Goal: Task Accomplishment & Management: Manage account settings

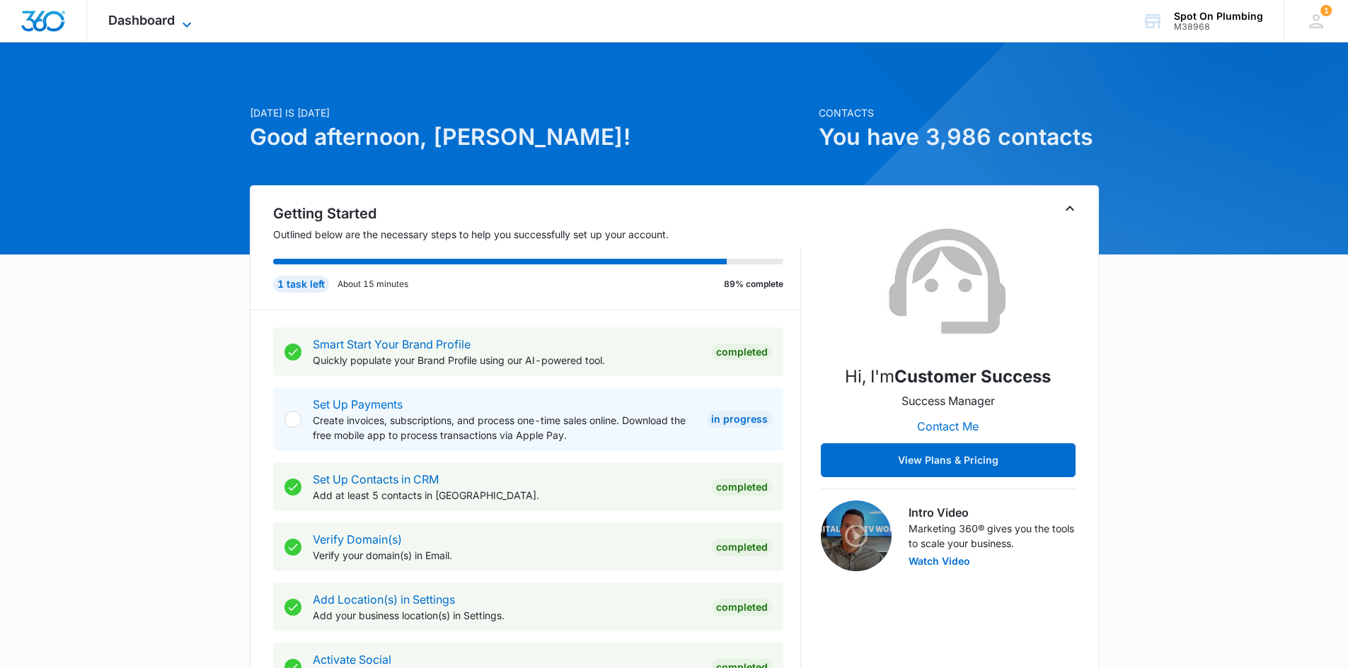
click at [182, 23] on icon at bounding box center [186, 24] width 17 height 17
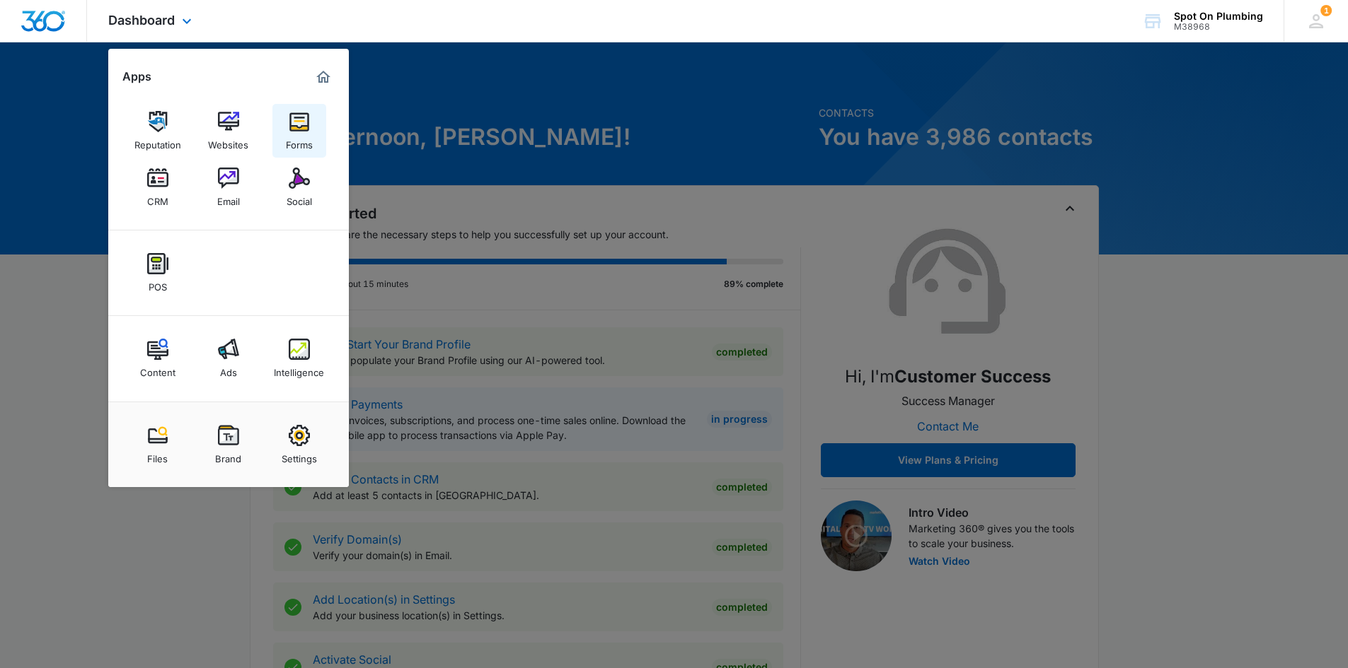
click at [300, 132] on img at bounding box center [299, 121] width 21 height 21
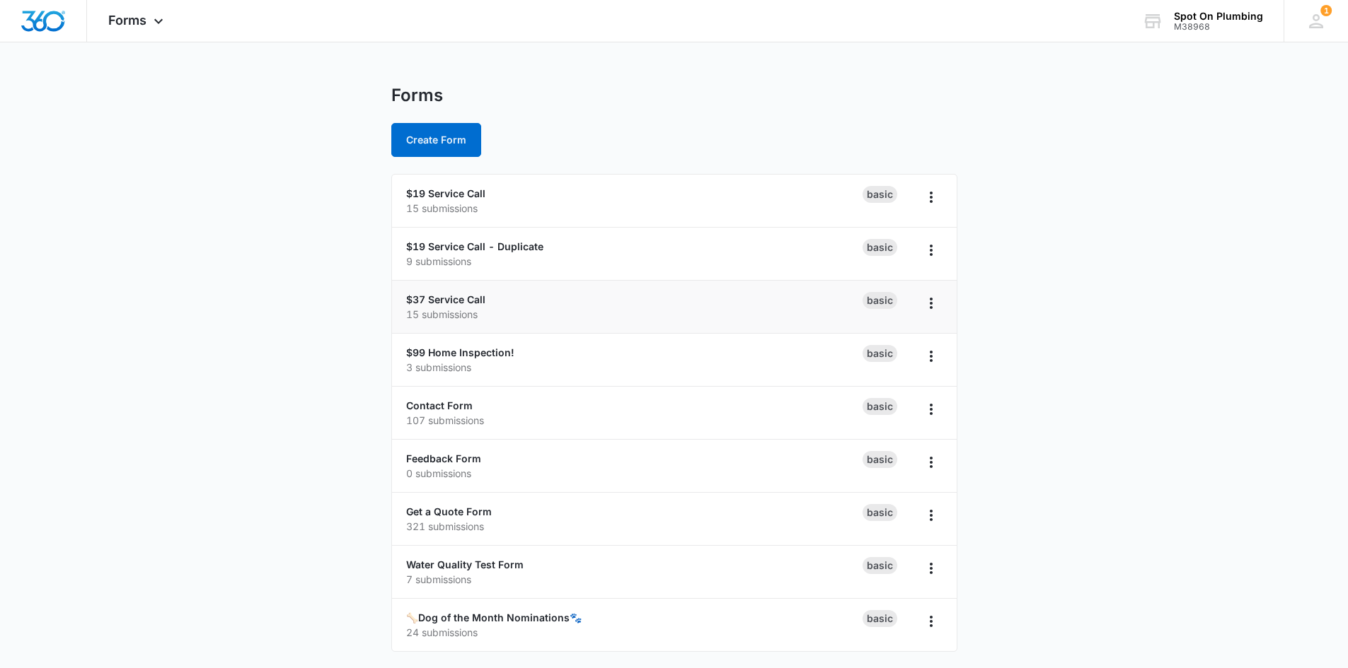
scroll to position [4, 0]
click at [470, 617] on link "🦴Dog of the Month Nominations🐾" at bounding box center [493, 617] width 175 height 12
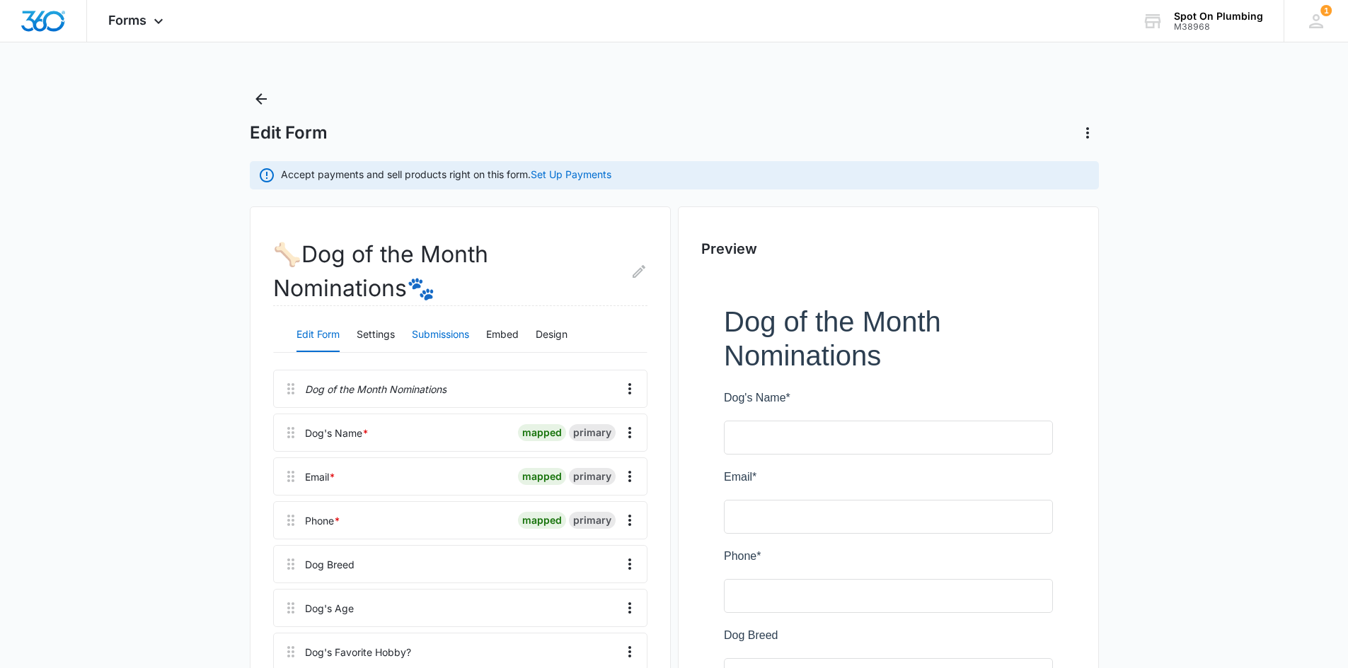
click at [461, 333] on button "Submissions" at bounding box center [440, 335] width 57 height 34
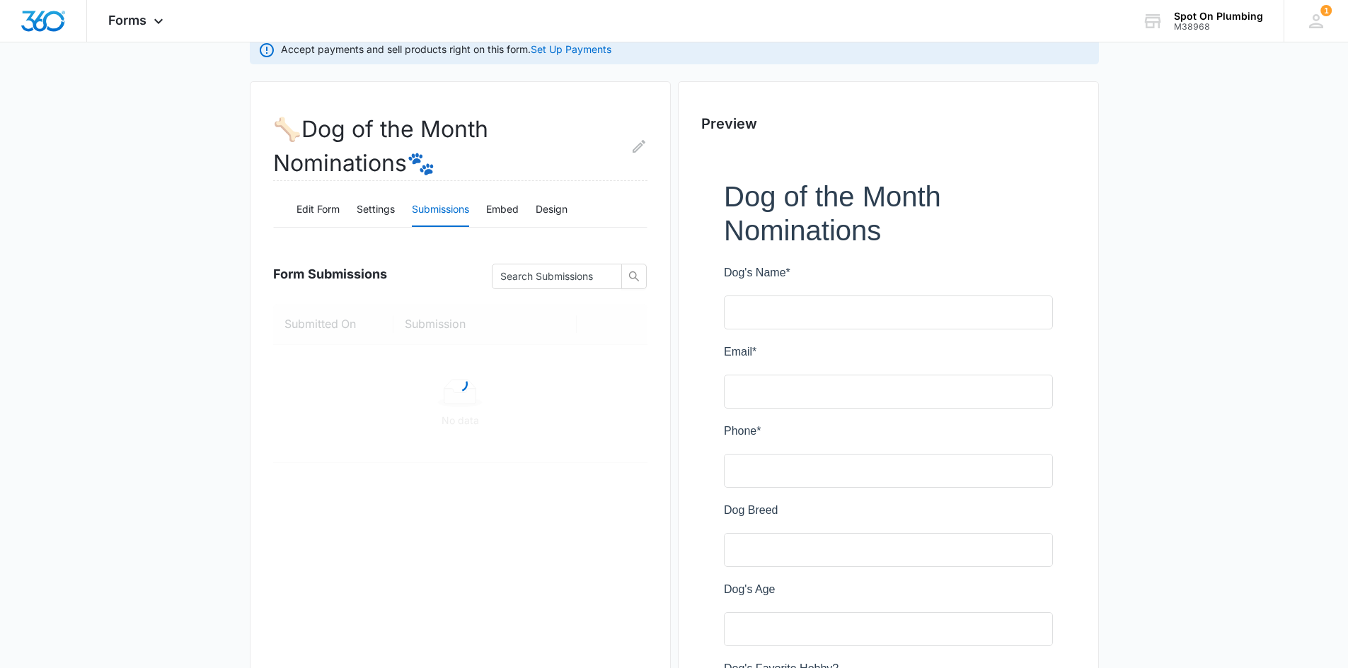
scroll to position [283, 0]
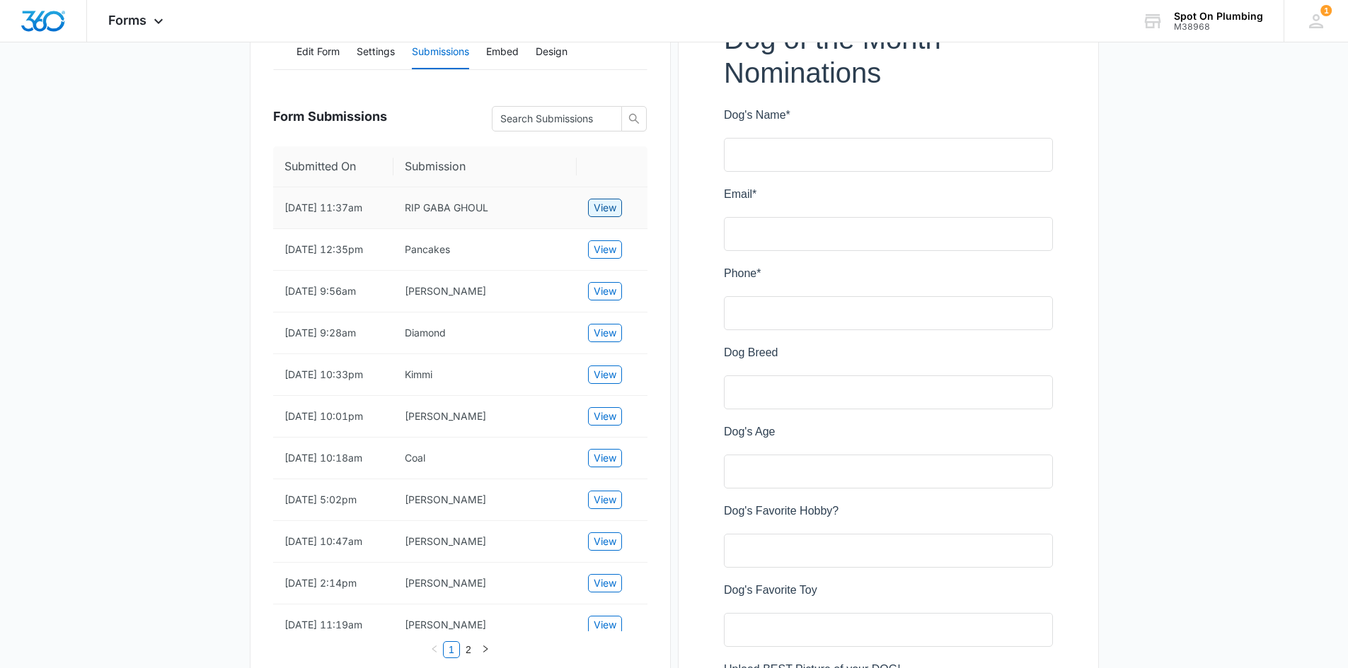
click at [610, 208] on span "View" at bounding box center [605, 208] width 23 height 16
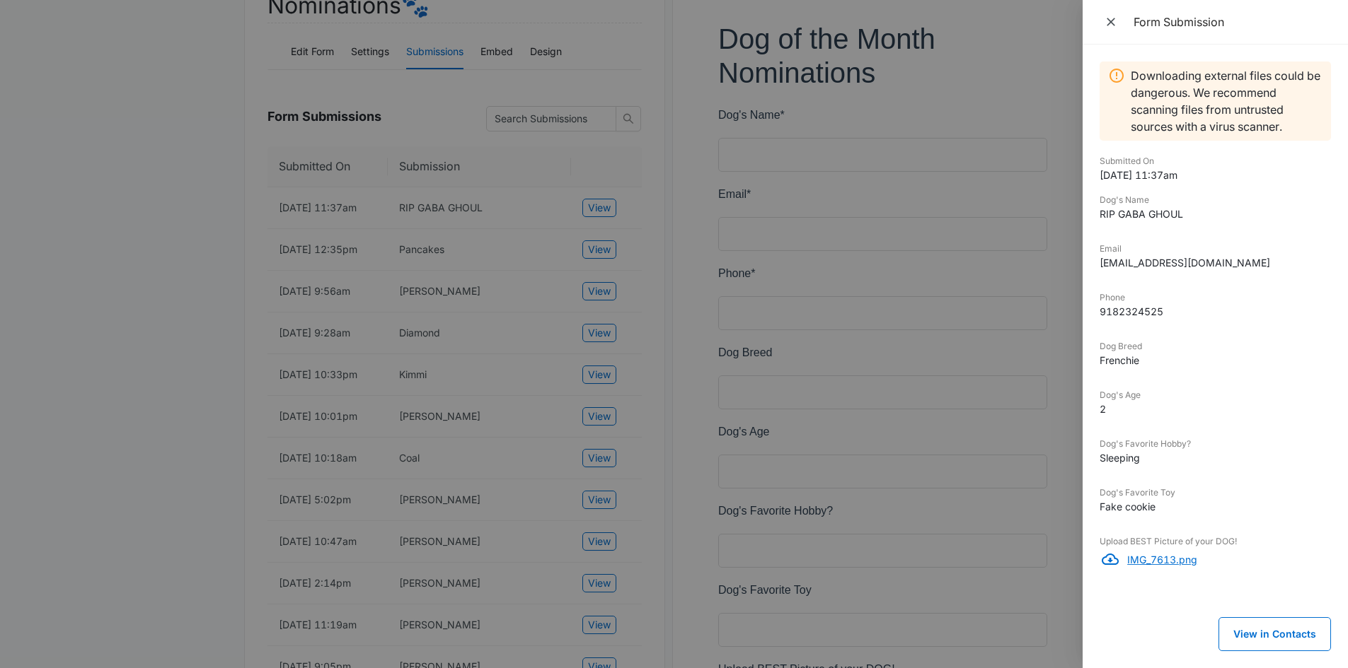
click at [1169, 552] on p "IMG_7613.png" at bounding box center [1229, 559] width 204 height 15
